Goal: Information Seeking & Learning: Learn about a topic

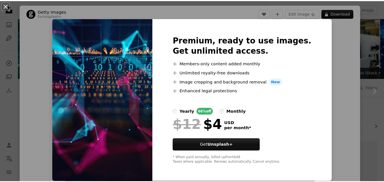
scroll to position [57, 0]
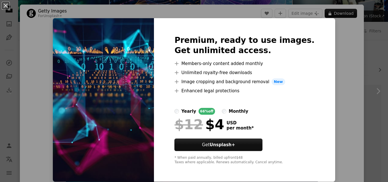
click at [332, 37] on div "An X shape Premium, ready to use images. Get unlimited access. A plus sign Memb…" at bounding box center [194, 91] width 388 height 182
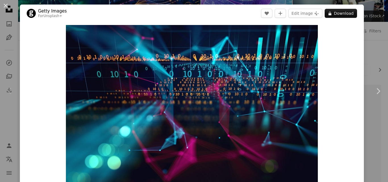
click at [372, 37] on div "An X shape Chevron left Chevron right Getty Images For Unsplash+ A heart A plus…" at bounding box center [194, 91] width 388 height 182
